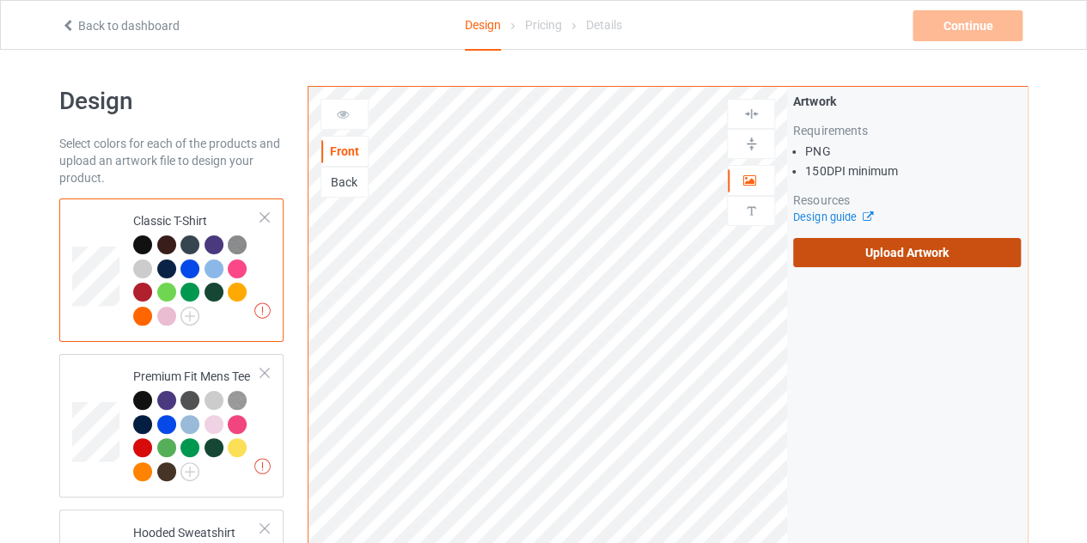
click at [857, 262] on label "Upload Artwork" at bounding box center [907, 252] width 228 height 29
click at [0, 0] on input "Upload Artwork" at bounding box center [0, 0] width 0 height 0
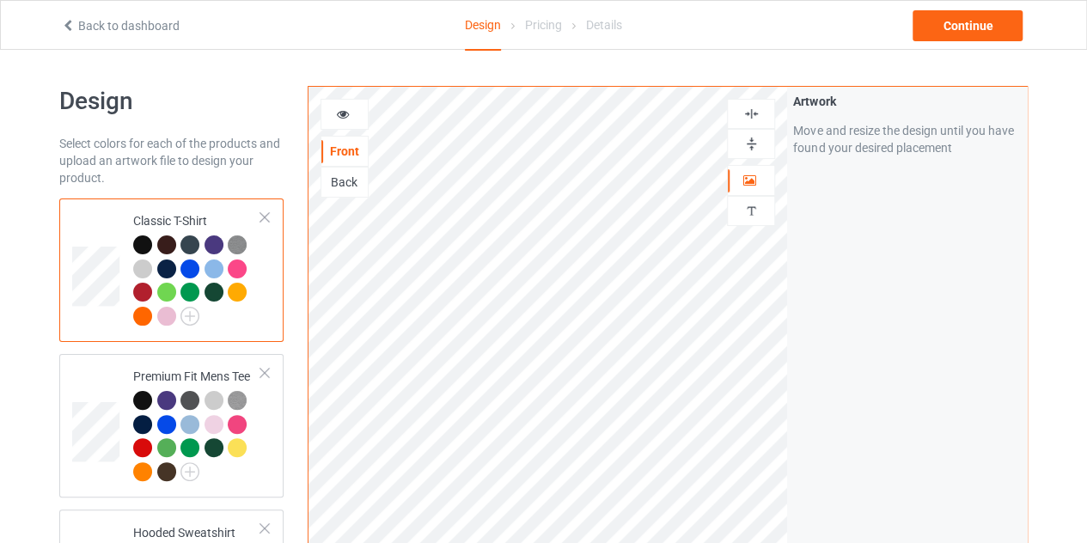
click at [185, 264] on div at bounding box center [189, 268] width 19 height 19
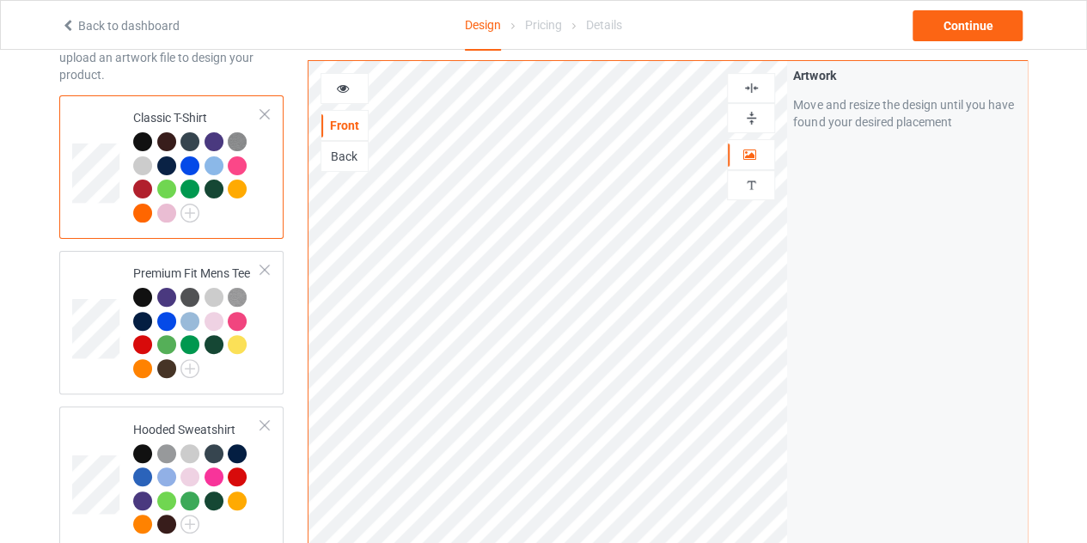
scroll to position [100, 0]
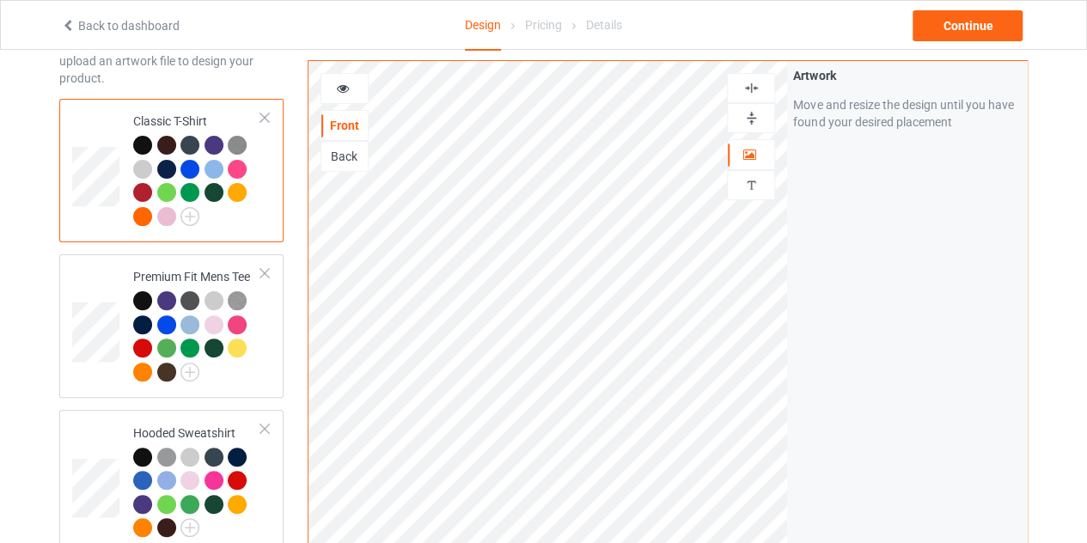
click at [345, 88] on icon at bounding box center [343, 86] width 15 height 12
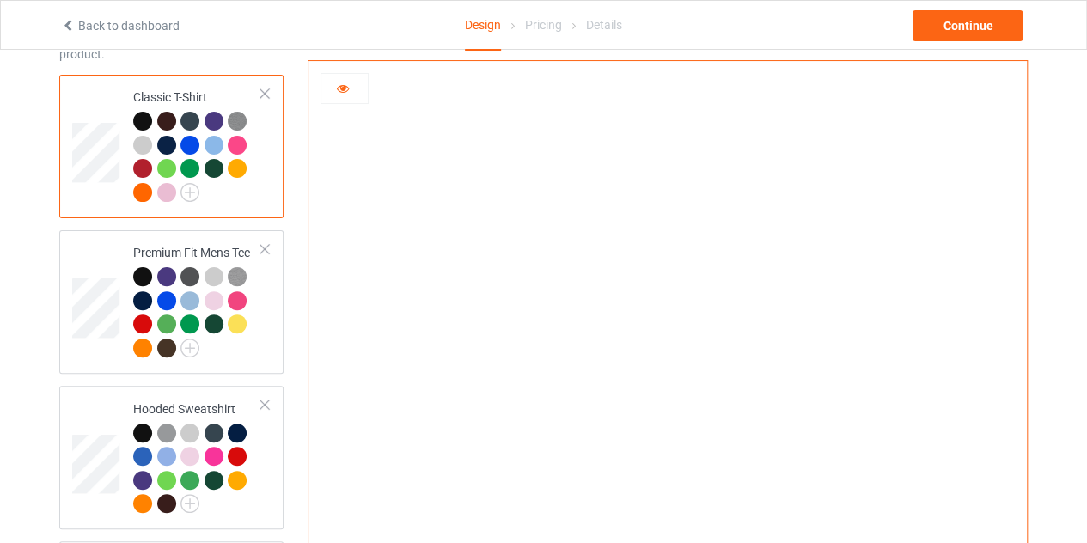
scroll to position [0, 0]
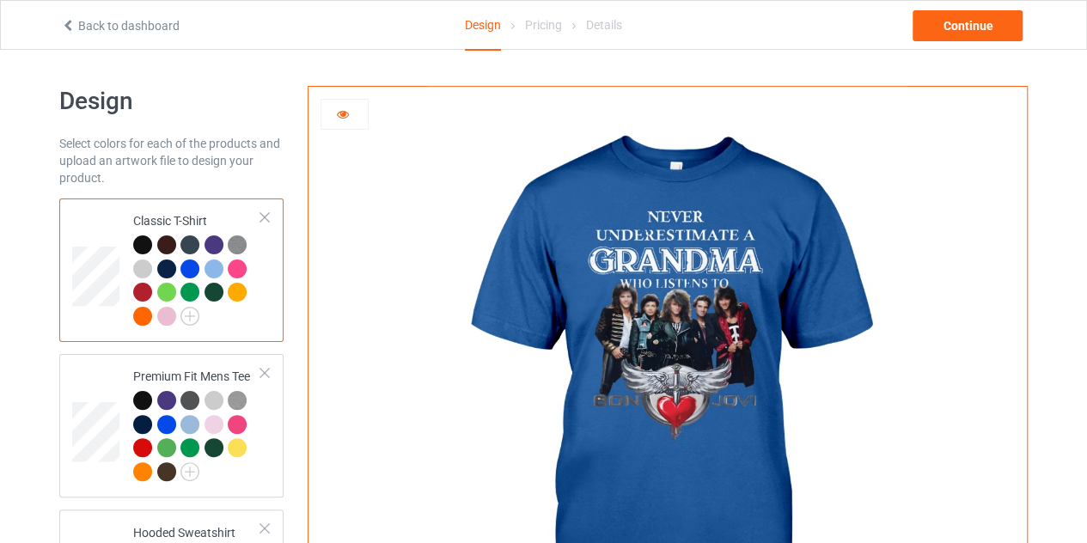
click at [139, 234] on div "Classic T-Shirt" at bounding box center [197, 268] width 128 height 112
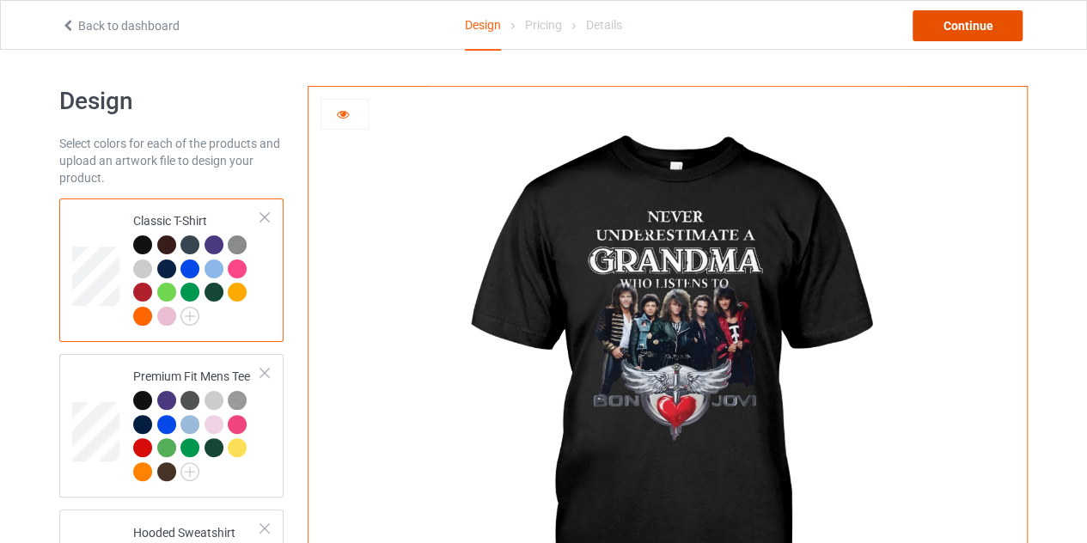
click at [974, 23] on div "Continue" at bounding box center [967, 25] width 110 height 31
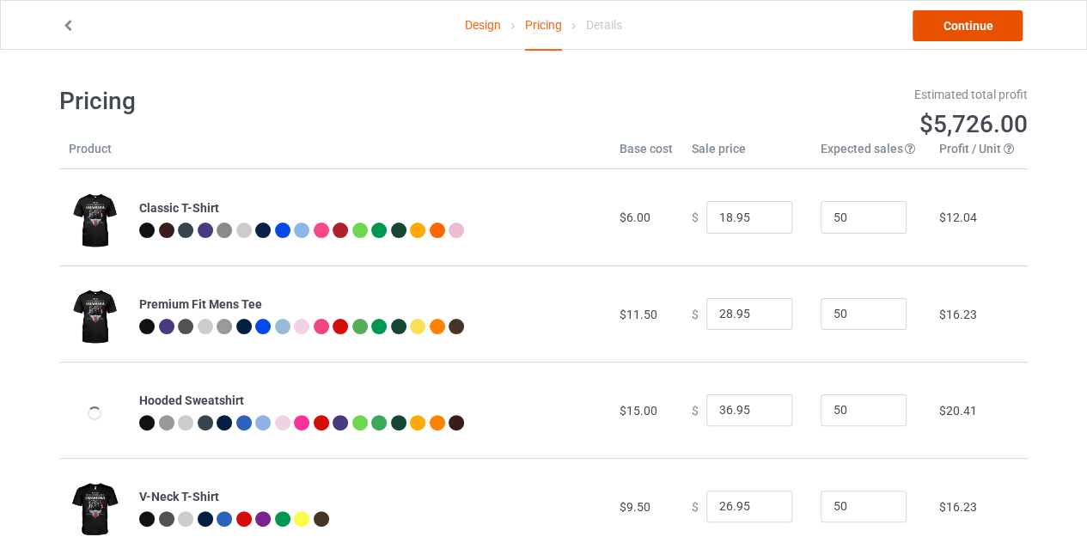
click at [989, 27] on link "Continue" at bounding box center [967, 25] width 110 height 31
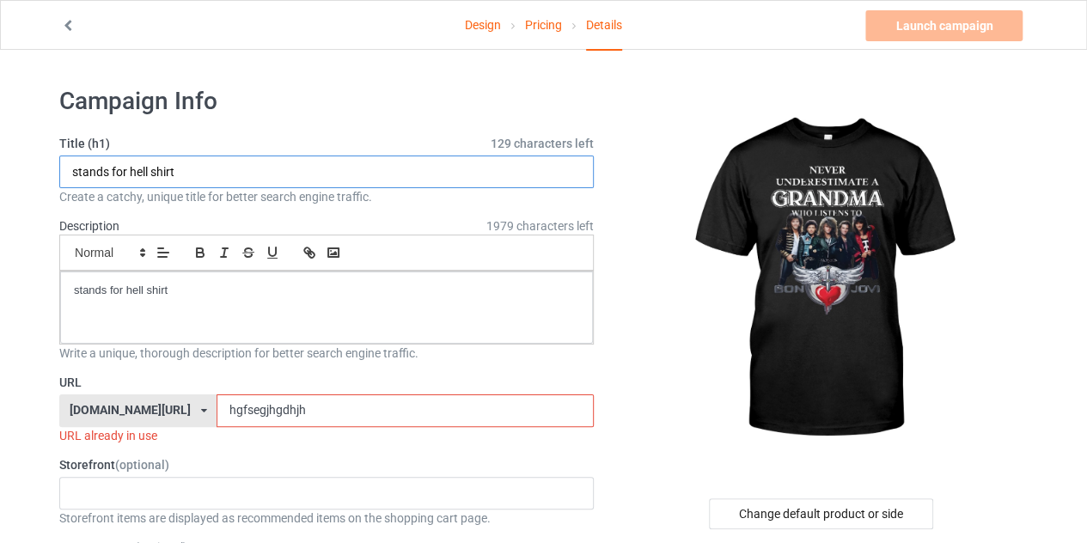
drag, startPoint x: 146, startPoint y: 173, endPoint x: 79, endPoint y: 174, distance: 67.0
click at [79, 174] on input "stands for hell shirt" at bounding box center [326, 171] width 534 height 33
click at [138, 175] on input "shirt" at bounding box center [326, 171] width 534 height 33
type input "s"
type input "l"
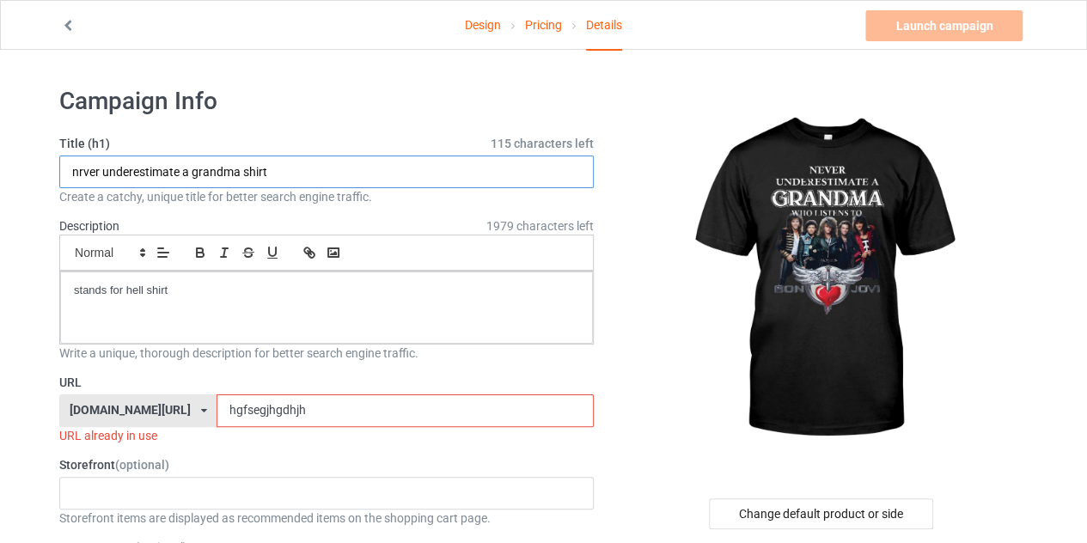
click at [324, 167] on input "nrver underestimate a grandma shirt" at bounding box center [326, 171] width 534 height 33
type input "nrver underestimate a grandma shirt"
click at [192, 266] on div "Small Normal Large Big Huge" at bounding box center [326, 252] width 534 height 36
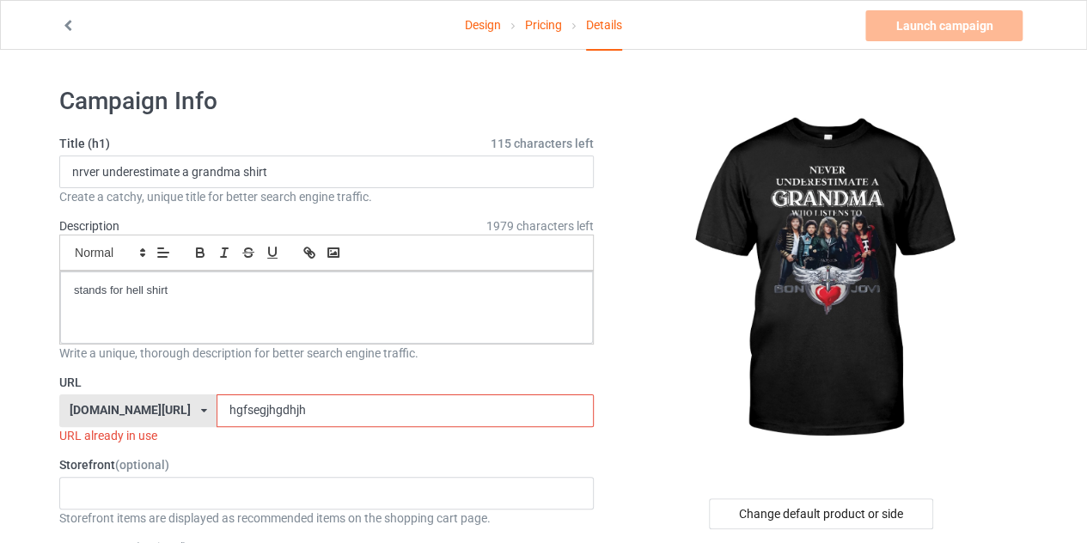
click at [192, 266] on div "Small Normal Large Big Huge" at bounding box center [326, 252] width 534 height 36
click at [186, 293] on p "stands for hell shirt" at bounding box center [326, 291] width 505 height 16
click at [295, 396] on input "hgfsegjhgdhjh" at bounding box center [404, 410] width 376 height 33
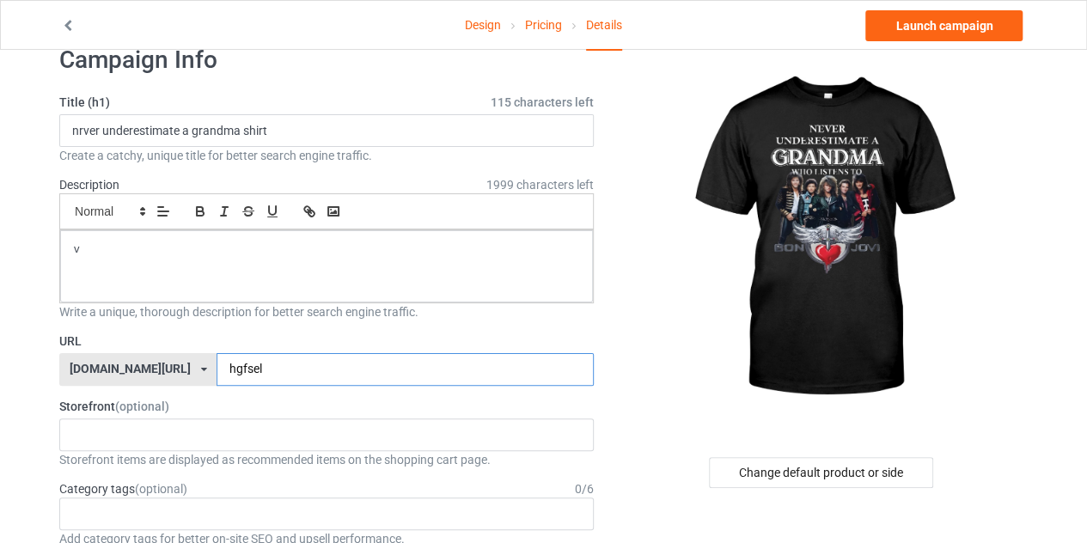
scroll to position [33, 0]
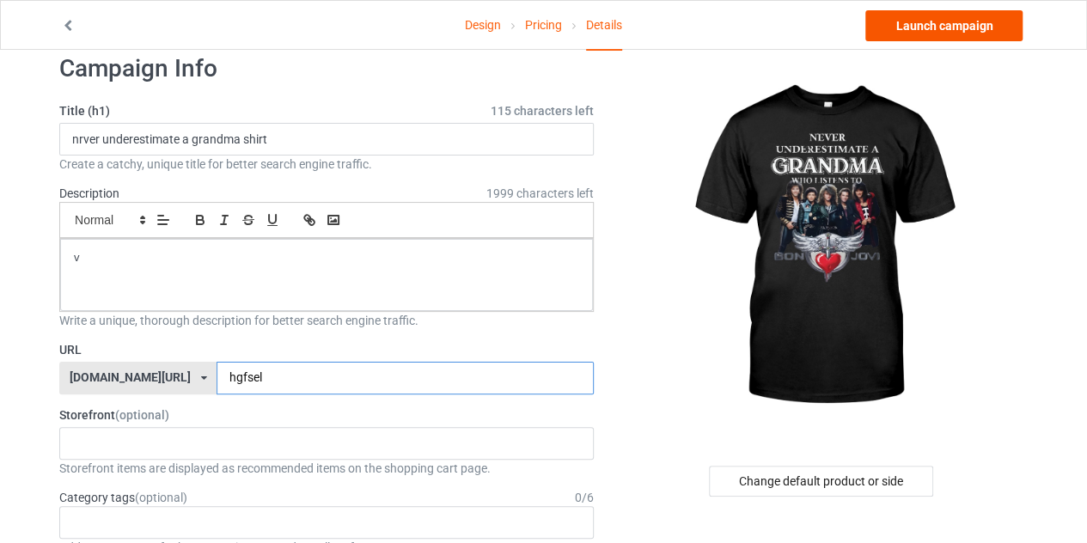
type input "hgfsel"
click at [939, 33] on link "Launch campaign" at bounding box center [943, 25] width 157 height 31
